Goal: Transaction & Acquisition: Purchase product/service

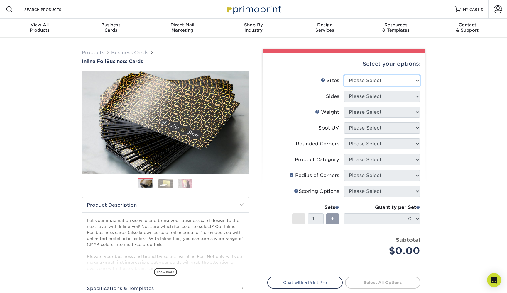
select select "2.00x3.50"
select select "34527644-b4fd-4ffb-9092-1318eefcd9d9"
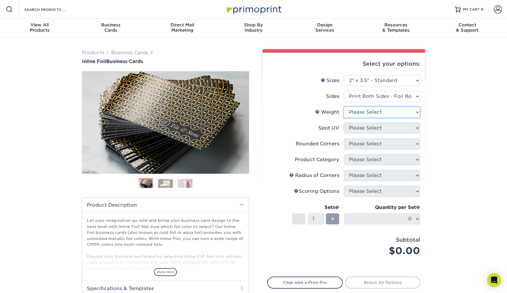
select select "16PT"
select select "2"
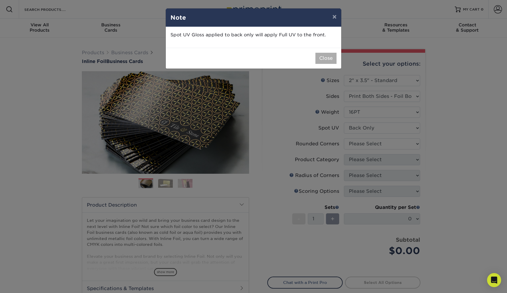
click at [332, 58] on button "Close" at bounding box center [325, 58] width 21 height 11
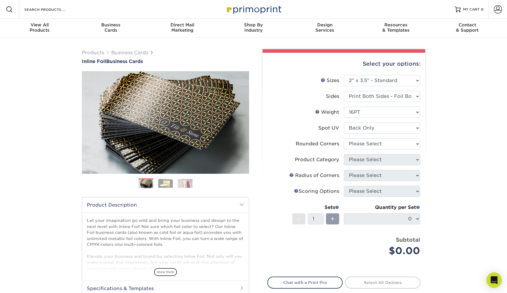
click at [498, 282] on div "Open Intercom Messenger" at bounding box center [495, 281] width 16 height 16
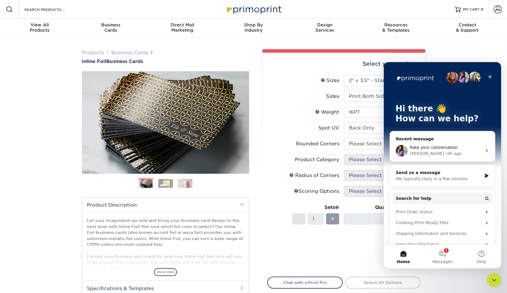
click at [453, 153] on div "Erica • 4h ago" at bounding box center [446, 154] width 72 height 6
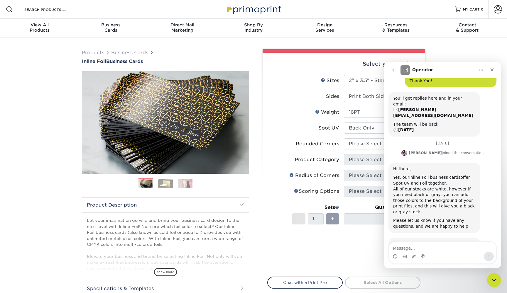
scroll to position [90, 0]
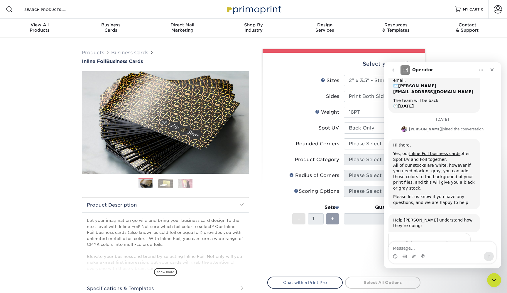
click at [443, 254] on div "Intercom messenger" at bounding box center [442, 256] width 107 height 9
click at [437, 249] on textarea "Message…" at bounding box center [442, 247] width 107 height 10
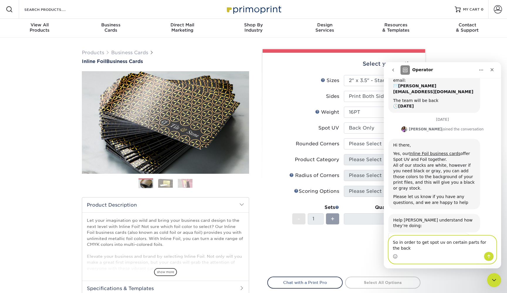
scroll to position [96, 0]
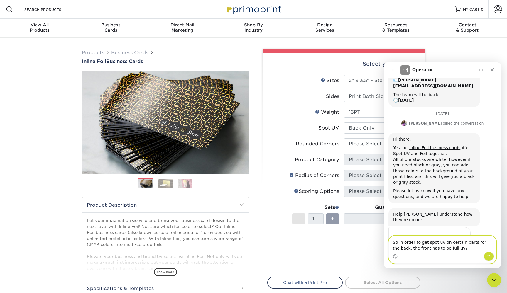
type textarea "So in order to get spot uv on certain parts for the back, the front has to be f…"
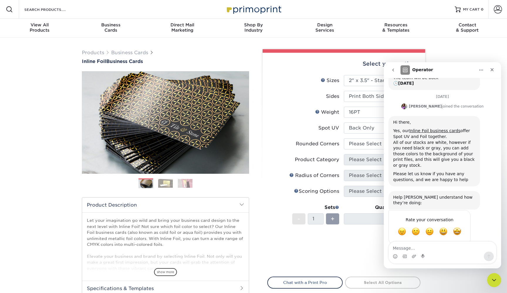
click at [352, 234] on li "Sets - 1 + Quantity per Set 0 (Price includes envelopes)" at bounding box center [344, 219] width 153 height 34
click at [395, 71] on icon "go back" at bounding box center [393, 70] width 5 height 5
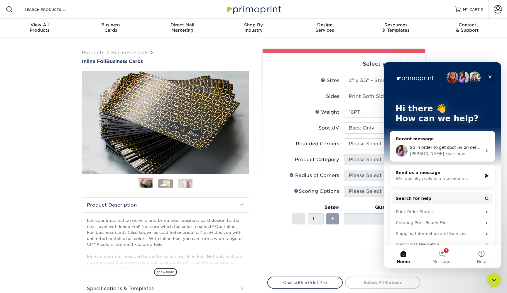
click at [487, 76] on div "Close" at bounding box center [490, 77] width 11 height 11
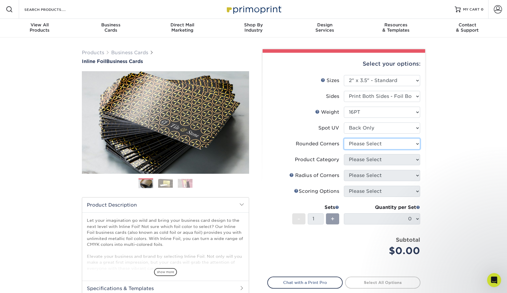
select select "0"
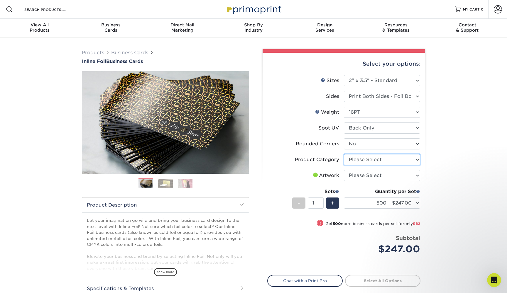
select select "3b5148f1-0588-4f88-a218-97bcfdce65c1"
select select "upload"
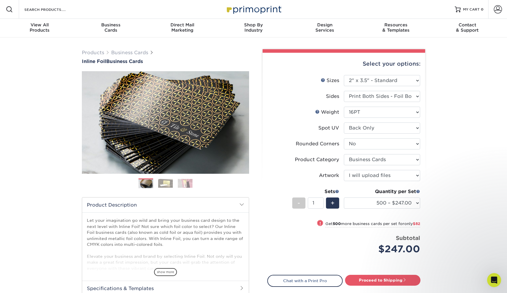
click at [167, 183] on img at bounding box center [165, 183] width 15 height 9
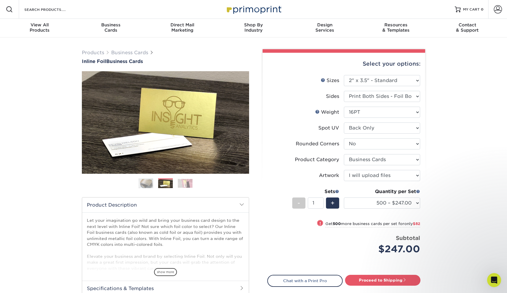
click at [185, 187] on img at bounding box center [185, 183] width 15 height 9
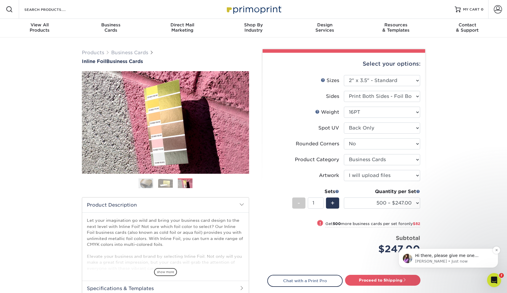
click at [475, 262] on p "[PERSON_NAME] • Just now" at bounding box center [453, 261] width 76 height 5
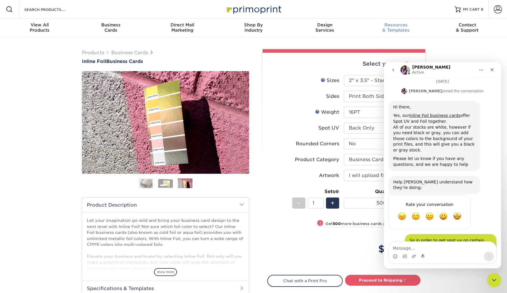
scroll to position [152, 0]
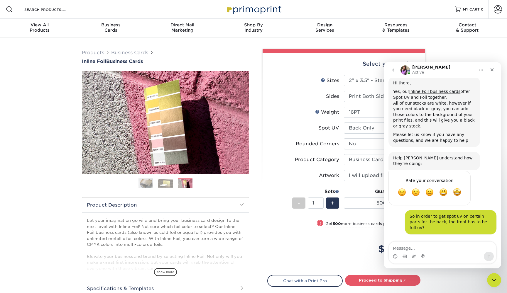
click at [288, 176] on label "Artwork" at bounding box center [306, 175] width 76 height 11
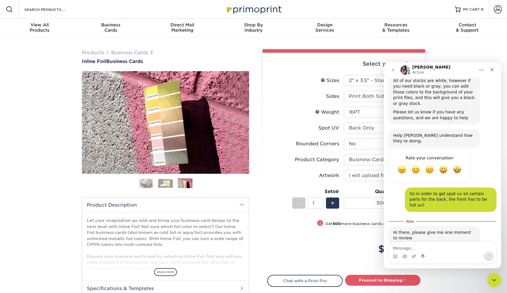
click at [165, 187] on img at bounding box center [165, 183] width 15 height 9
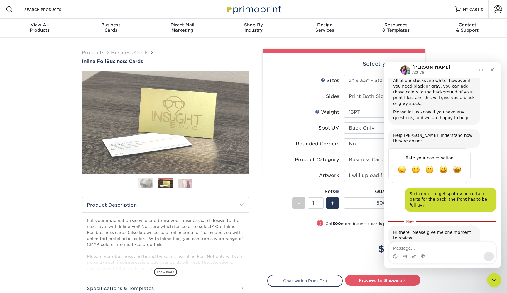
click at [144, 184] on img at bounding box center [146, 183] width 15 height 15
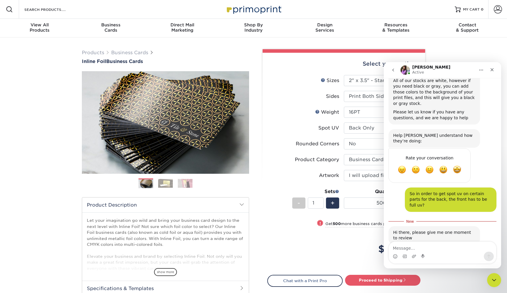
click at [145, 245] on p "Let your imagination go wild and bring your business card design to the next le…" at bounding box center [165, 278] width 157 height 120
click at [393, 68] on icon "go back" at bounding box center [393, 70] width 5 height 5
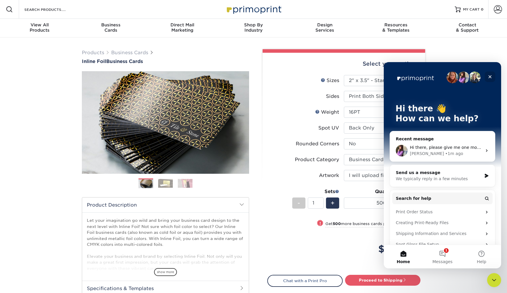
click at [489, 74] on div "Close" at bounding box center [490, 77] width 11 height 11
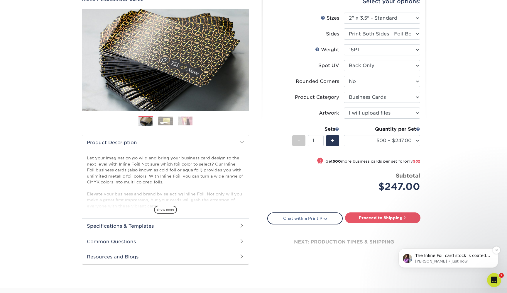
click at [471, 259] on p "The Inline Foil card stock is coated on both sides. It is not a full glossy coa…" at bounding box center [453, 256] width 76 height 6
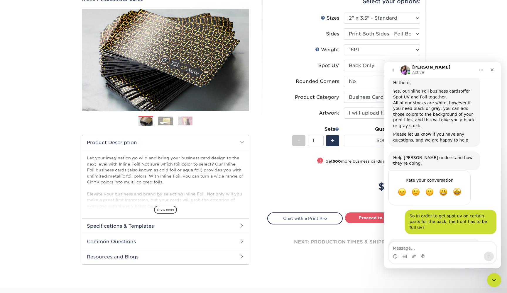
scroll to position [176, 0]
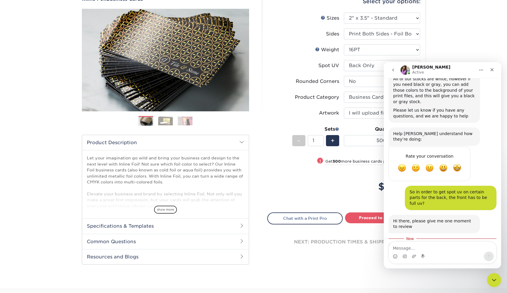
click at [438, 249] on textarea "Message…" at bounding box center [442, 247] width 107 height 10
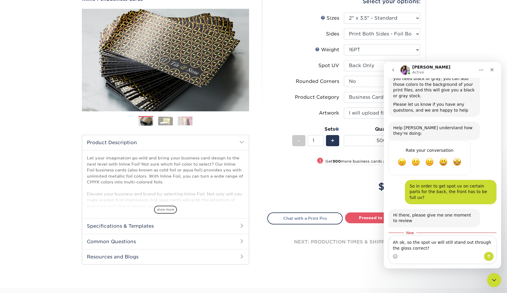
type textarea "Ah ok, so the spot uv will still stand out through the gloss correct?"
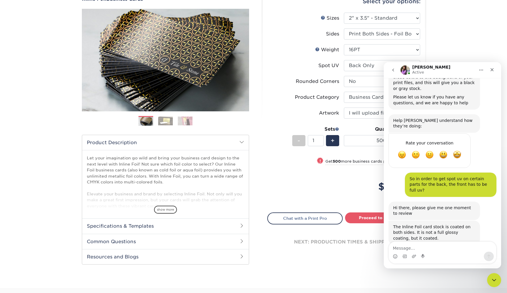
click at [396, 71] on button "go back" at bounding box center [393, 70] width 11 height 11
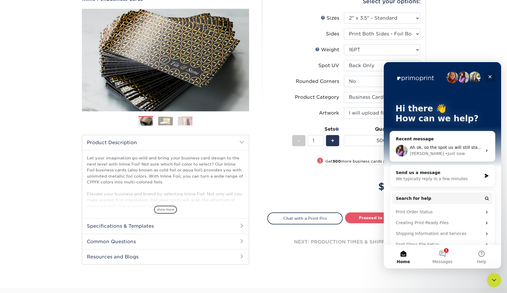
click at [492, 79] on div "Close" at bounding box center [490, 77] width 11 height 11
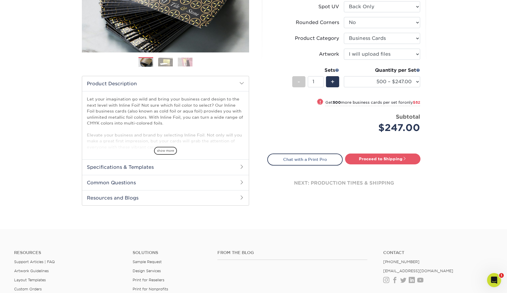
scroll to position [122, 0]
click at [105, 167] on h2 "Specifications & Templates" at bounding box center [165, 166] width 167 height 15
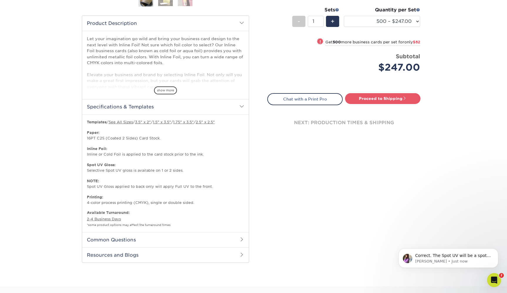
scroll to position [0, 0]
click at [432, 256] on p "Correct. The Spot UV will be a spot Gloss applied to the areas you select" at bounding box center [453, 256] width 76 height 6
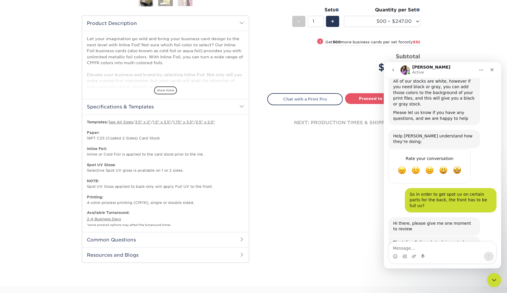
scroll to position [222, 0]
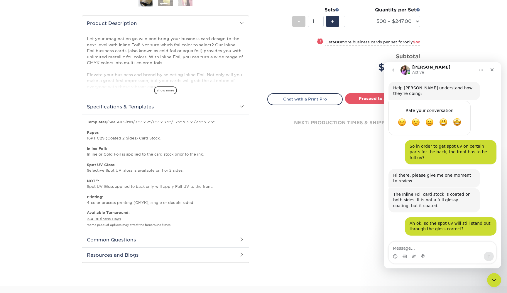
click at [367, 205] on div "Select your options: Sizes Help Sizes Please Select 1.5" x 3.5" - Mini -" at bounding box center [342, 68] width 176 height 403
click at [236, 238] on h2 "Common Questions" at bounding box center [165, 239] width 167 height 15
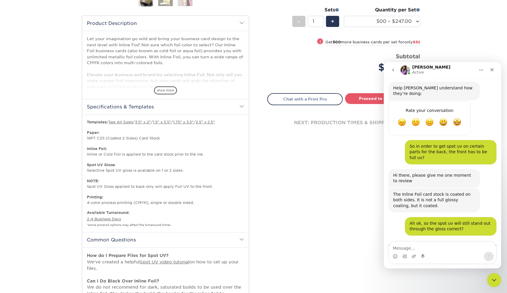
click at [213, 220] on p "Available Turnaround: 2-4 Business Days *some product options may affect the tu…" at bounding box center [165, 218] width 157 height 17
click at [393, 73] on button "go back" at bounding box center [393, 70] width 11 height 11
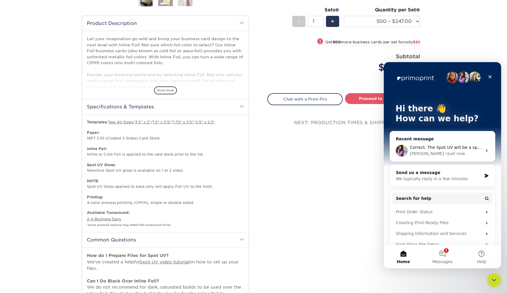
click at [297, 197] on div "Select your options: Sizes Help Sizes Please Select 1.5" x 3.5" - Mini -" at bounding box center [342, 123] width 176 height 513
click at [492, 78] on icon "Close" at bounding box center [490, 77] width 5 height 5
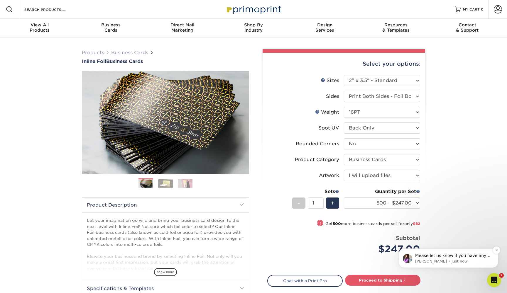
click at [467, 260] on p "[PERSON_NAME] • Just now" at bounding box center [453, 261] width 76 height 5
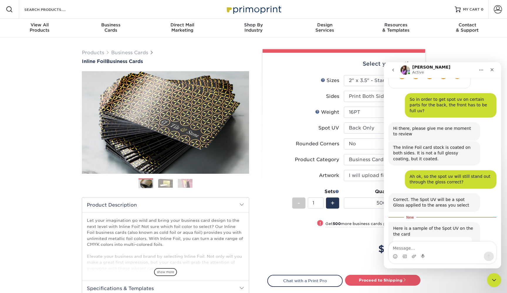
scroll to position [312, 0]
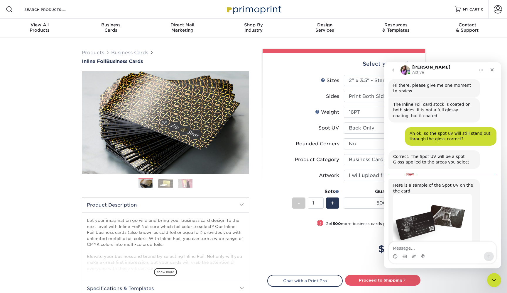
click at [432, 194] on img "Erica says…" at bounding box center [432, 220] width 79 height 53
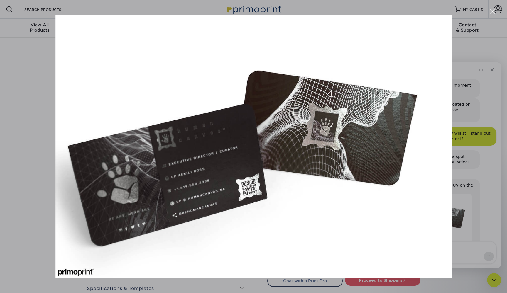
click at [378, 161] on img "Close" at bounding box center [253, 147] width 396 height 264
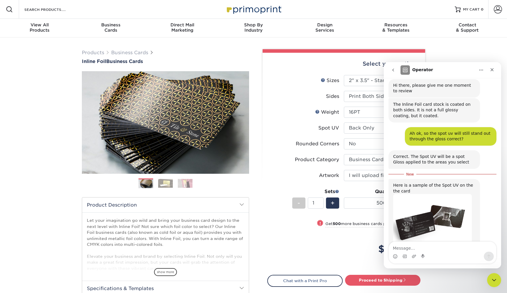
click at [432, 253] on div "Intercom messenger" at bounding box center [442, 256] width 107 height 9
click at [435, 252] on div "Intercom messenger" at bounding box center [442, 256] width 107 height 9
click at [437, 250] on textarea "Message…" at bounding box center [442, 247] width 107 height 10
type textarea "a"
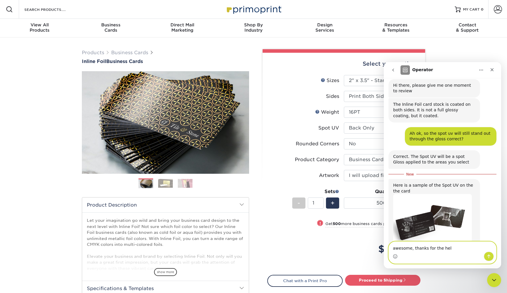
type textarea "awesome, thanks for the help"
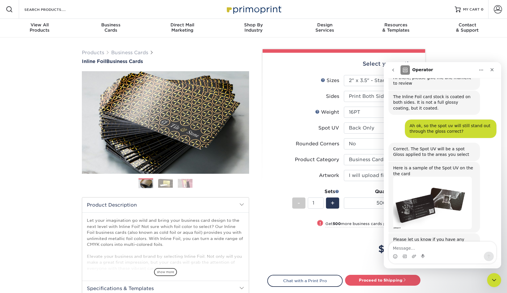
click at [391, 69] on icon "go back" at bounding box center [393, 70] width 5 height 5
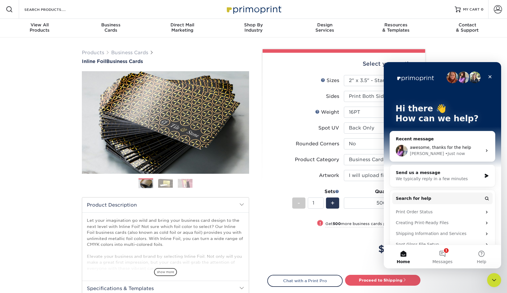
scroll to position [0, 0]
click at [488, 75] on icon "Close" at bounding box center [490, 77] width 5 height 5
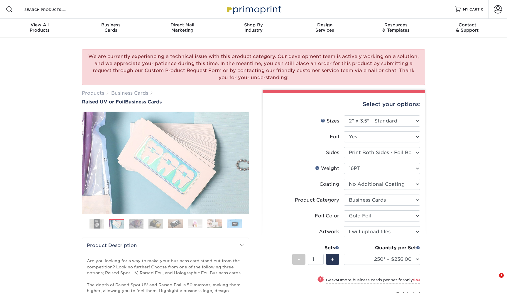
select select "2.00x3.50"
select select "3b5148f1-0588-4f88-a218-97bcfdce65c1"
select select "acffa4a5-22f9-4585-ba3f-0adaa54b8c85"
select select "upload"
select select "250* – $236.00"
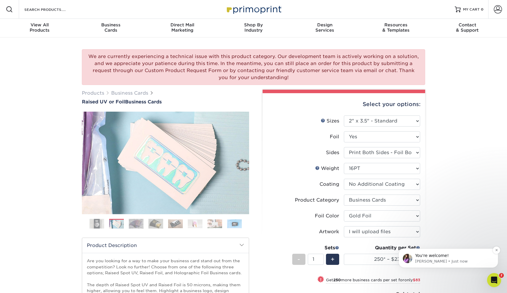
click at [468, 257] on p "You're welcome!" at bounding box center [453, 256] width 76 height 6
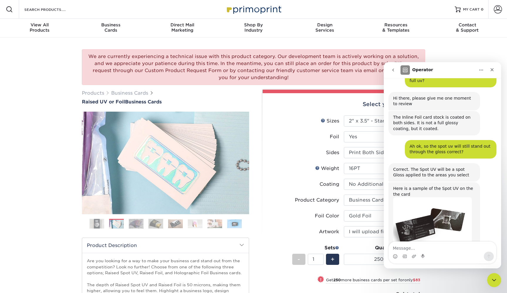
scroll to position [347, 0]
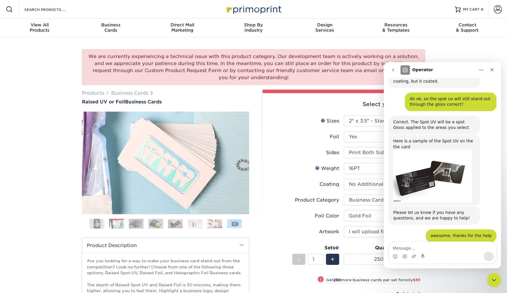
click at [396, 67] on button "go back" at bounding box center [393, 70] width 11 height 11
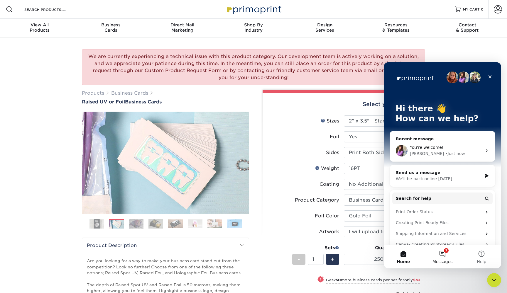
click at [444, 257] on button "1 Messages" at bounding box center [442, 256] width 39 height 23
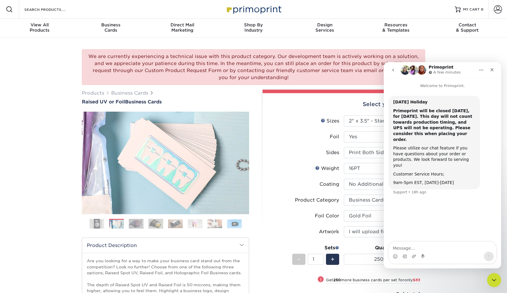
click at [394, 69] on icon "go back" at bounding box center [393, 70] width 2 height 3
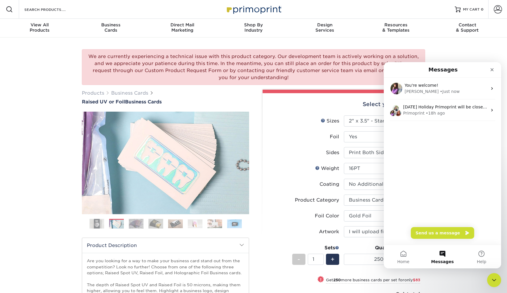
click at [34, 141] on div "We are currently experiencing a technical issue with this product category. Our…" at bounding box center [253, 254] width 507 height 433
click at [494, 68] on icon "Close" at bounding box center [492, 69] width 5 height 5
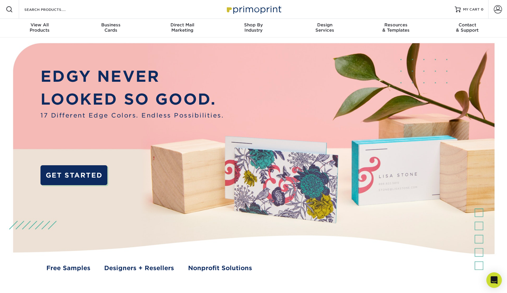
click at [491, 280] on div "Open Intercom Messenger" at bounding box center [495, 281] width 16 height 16
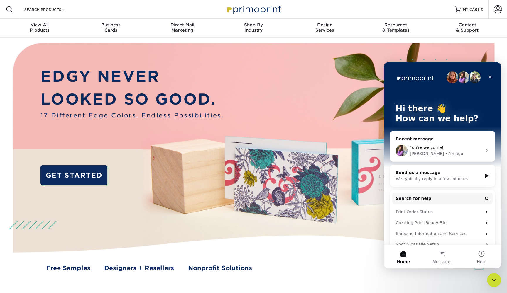
click at [426, 146] on span "You're welcome!" at bounding box center [427, 147] width 34 height 5
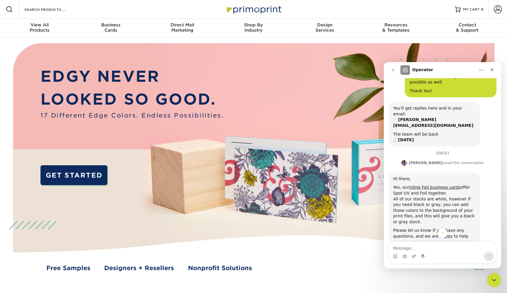
scroll to position [61, 0]
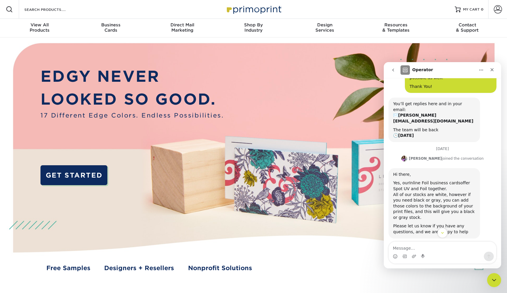
click at [431, 181] on link "Inline Foil business cards" at bounding box center [434, 183] width 51 height 5
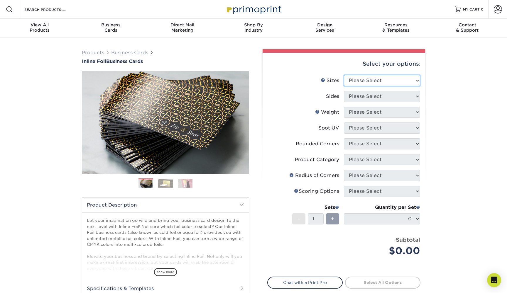
select select "2.00x3.50"
select select "34527644-b4fd-4ffb-9092-1318eefcd9d9"
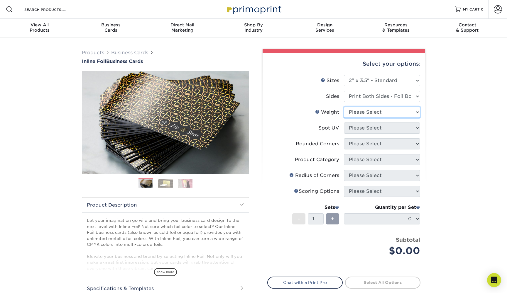
select select "16PT"
select select "0"
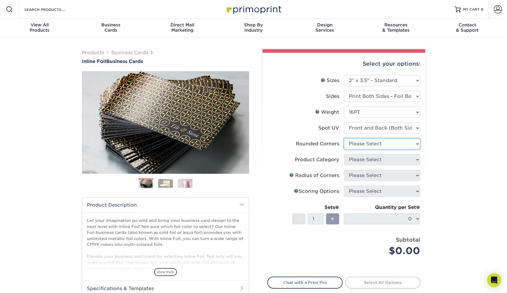
select select "0"
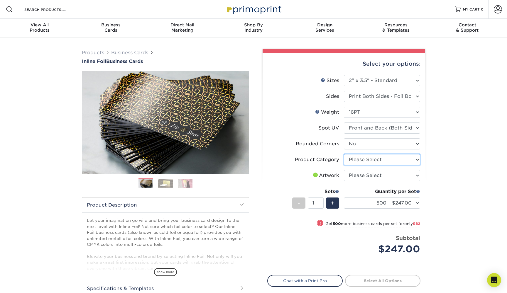
select select "3b5148f1-0588-4f88-a218-97bcfdce65c1"
select select "upload"
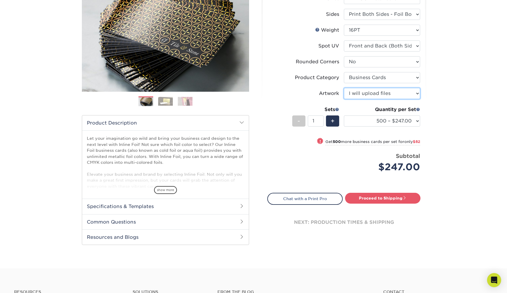
scroll to position [116, 0]
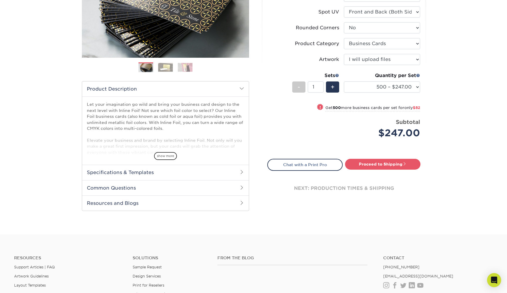
click at [146, 172] on h2 "Specifications & Templates" at bounding box center [165, 172] width 167 height 15
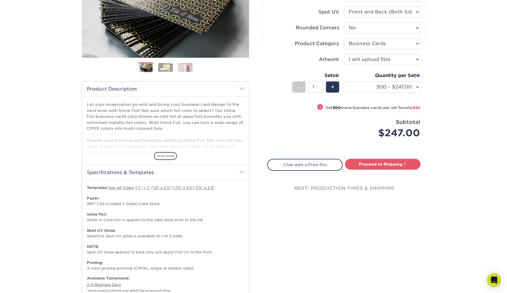
click at [146, 186] on link "3.5" x 2"" at bounding box center [143, 188] width 16 height 4
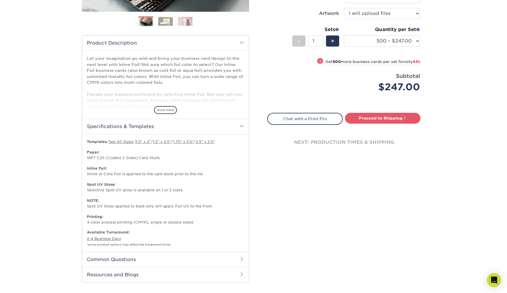
scroll to position [163, 0]
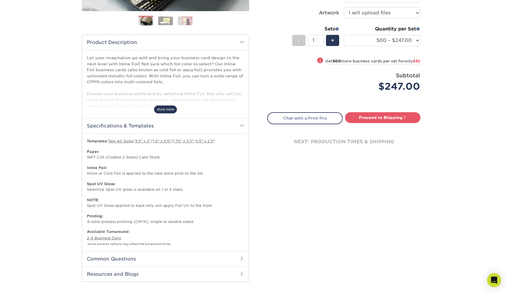
click at [164, 108] on span "show more" at bounding box center [165, 110] width 23 height 8
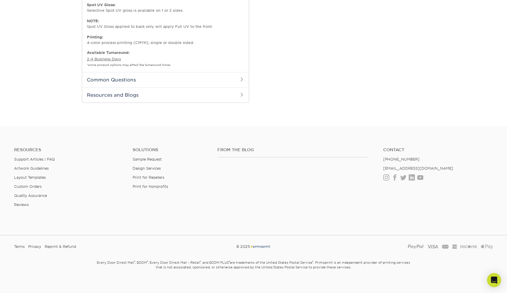
scroll to position [435, 0]
click at [176, 77] on h2 "Common Questions" at bounding box center [165, 79] width 167 height 15
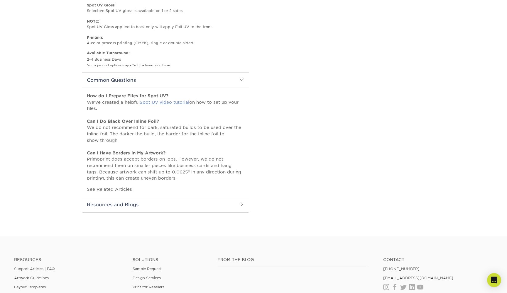
click at [165, 100] on link "Spot UV video tutorial" at bounding box center [165, 102] width 50 height 5
